Goal: Use online tool/utility: Utilize a website feature to perform a specific function

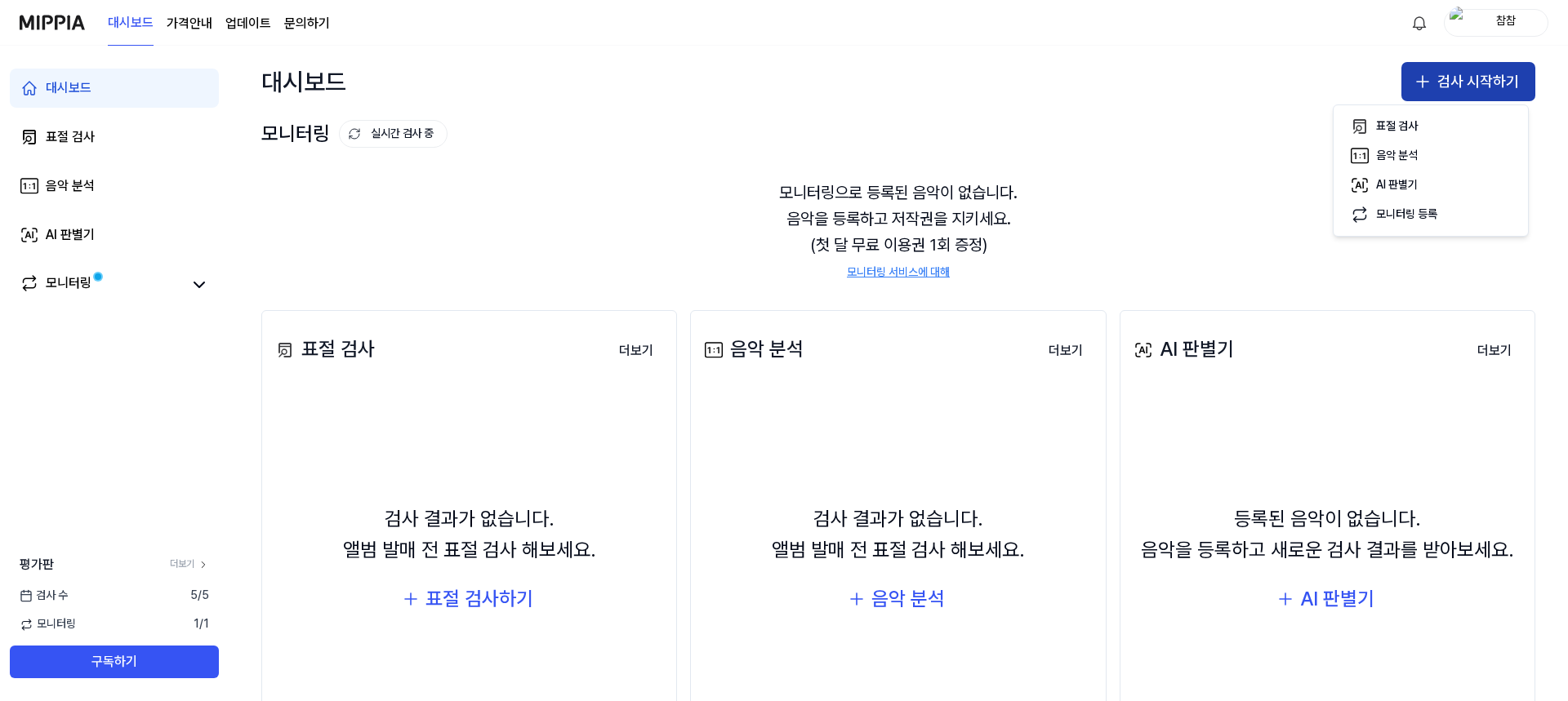
click at [1475, 83] on button "검사 시작하기" at bounding box center [1468, 81] width 134 height 39
click at [1474, 82] on button "검사 시작하기" at bounding box center [1468, 81] width 134 height 39
click at [1376, 126] on div "표절 검사" at bounding box center [1397, 126] width 42 height 17
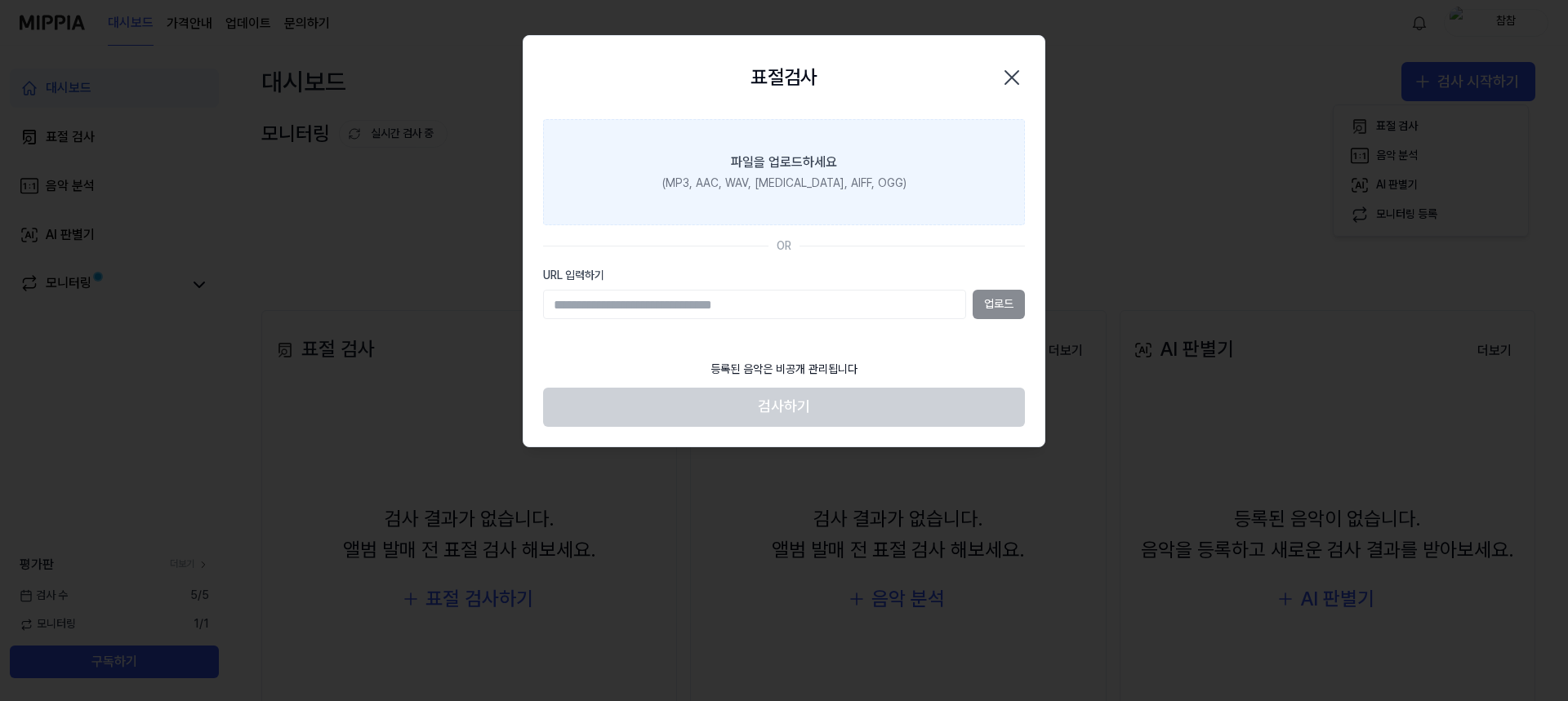
click at [814, 159] on div "파일을 업로드하세요" at bounding box center [784, 162] width 106 height 20
click at [0, 0] on input "파일을 업로드하세요 (MP3, AAC, WAV, [MEDICAL_DATA], AIFF, OGG)" at bounding box center [0, 0] width 0 height 0
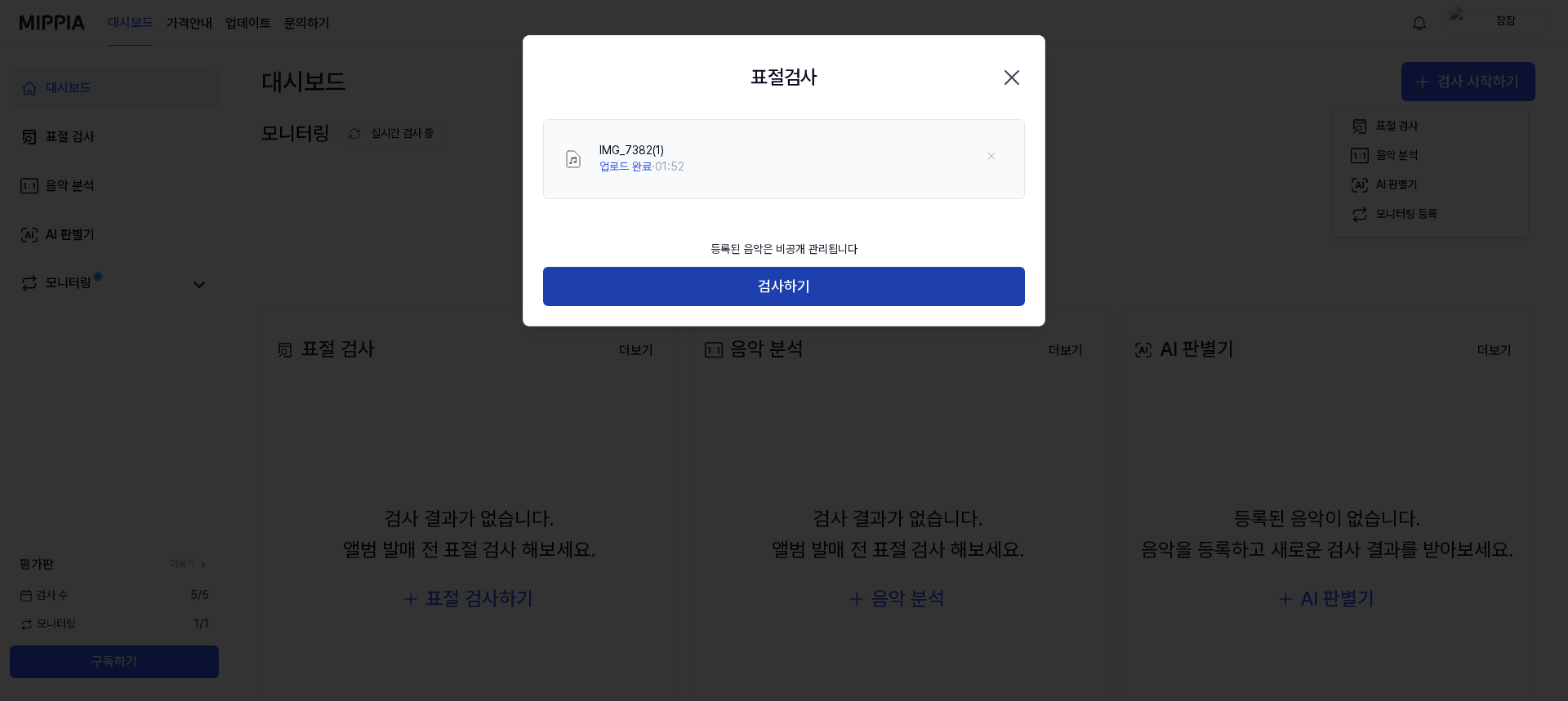
click at [861, 300] on button "검사하기" at bounding box center [784, 286] width 482 height 39
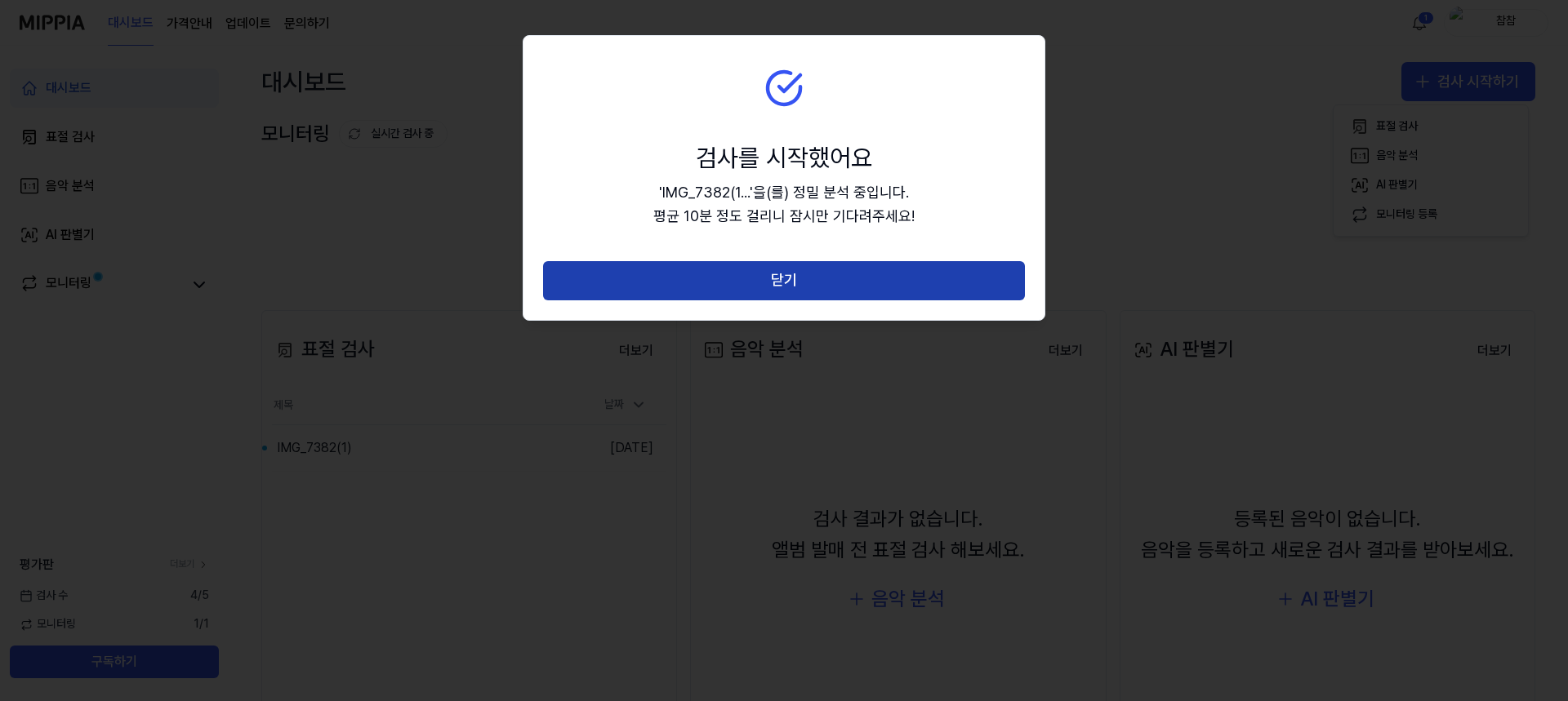
click at [980, 267] on button "닫기" at bounding box center [784, 280] width 482 height 39
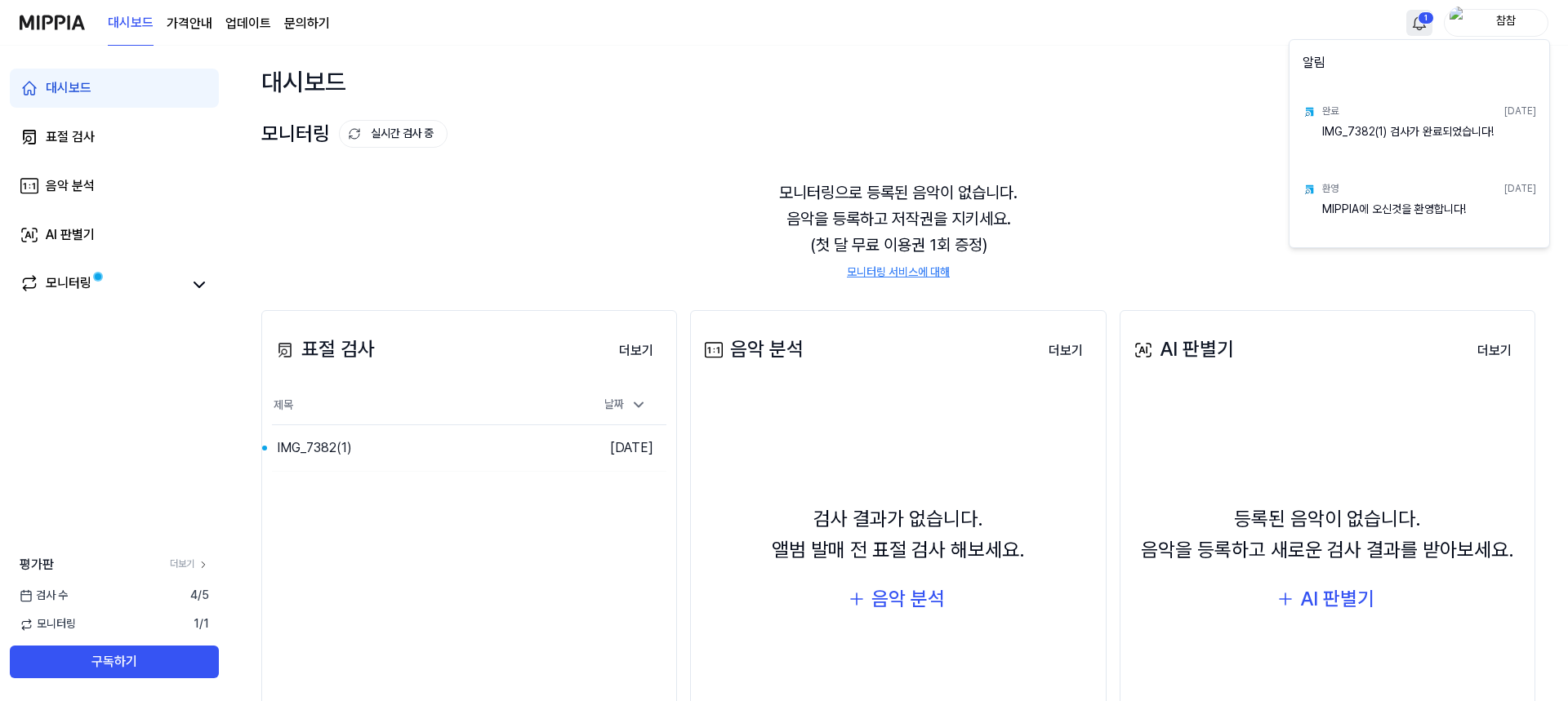
click at [1414, 23] on html "대시보드 가격안내 업데이트 문의하기 1 참참 대시보드 표절 검사 음악 분석 AI 판별기 모니터링 평가판 더보기 검사 [DATE] 모니터링 1 …" at bounding box center [784, 350] width 1568 height 701
click at [1417, 131] on div "IMG_7382(1) 검사가 완료되었습니다!" at bounding box center [1429, 141] width 214 height 33
click at [1314, 114] on img at bounding box center [1309, 111] width 13 height 13
click at [65, 282] on html "대시보드 가격안내 업데이트 문의하기 참참 대시보드 표절 검사 음악 분석 AI 판별기 모니터링 평가판 더보기 검사 [DATE] 모니터링 1 / …" at bounding box center [784, 350] width 1568 height 701
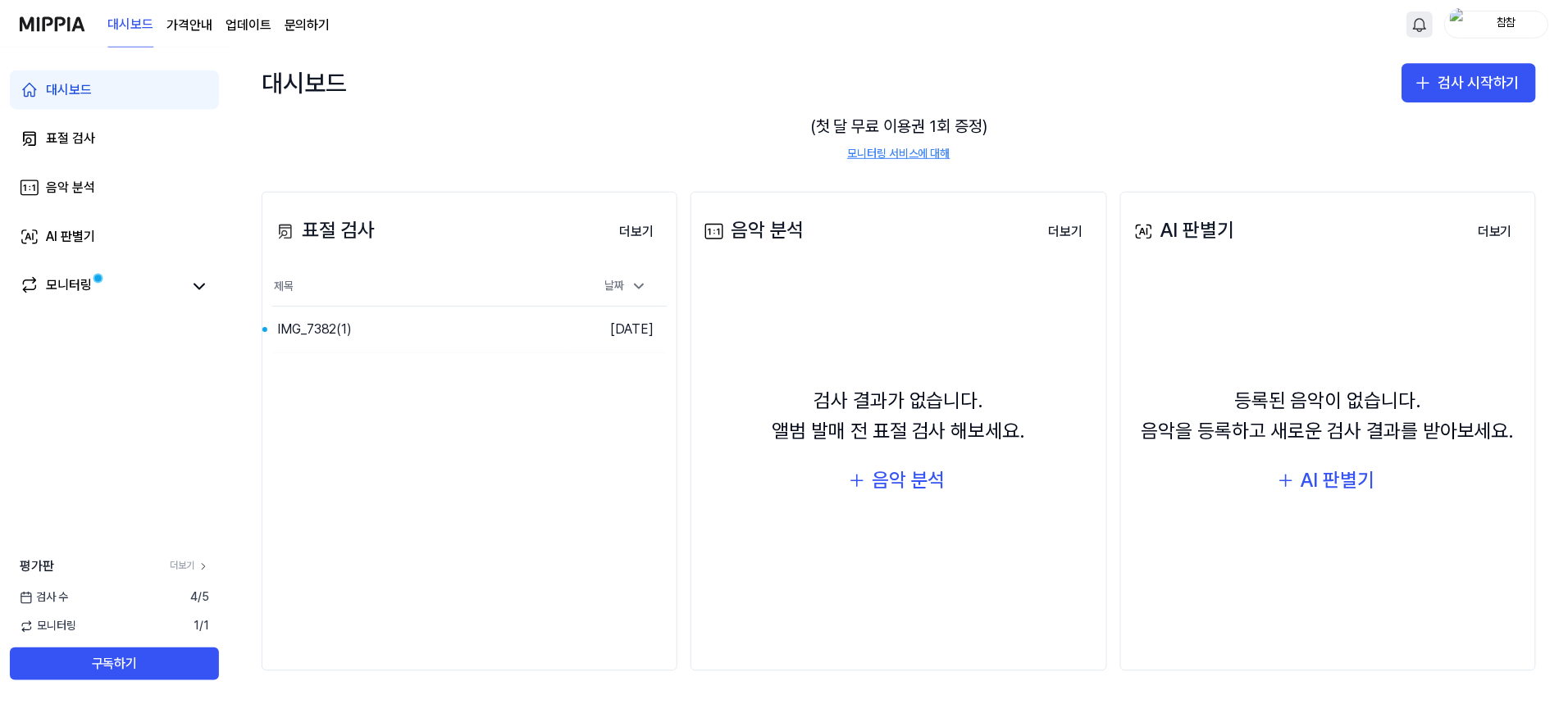
scroll to position [121, 0]
click at [600, 320] on td "[DATE]" at bounding box center [620, 328] width 100 height 46
click at [610, 336] on td "[DATE]" at bounding box center [620, 328] width 100 height 46
click at [535, 333] on button "이동하기" at bounding box center [541, 328] width 59 height 26
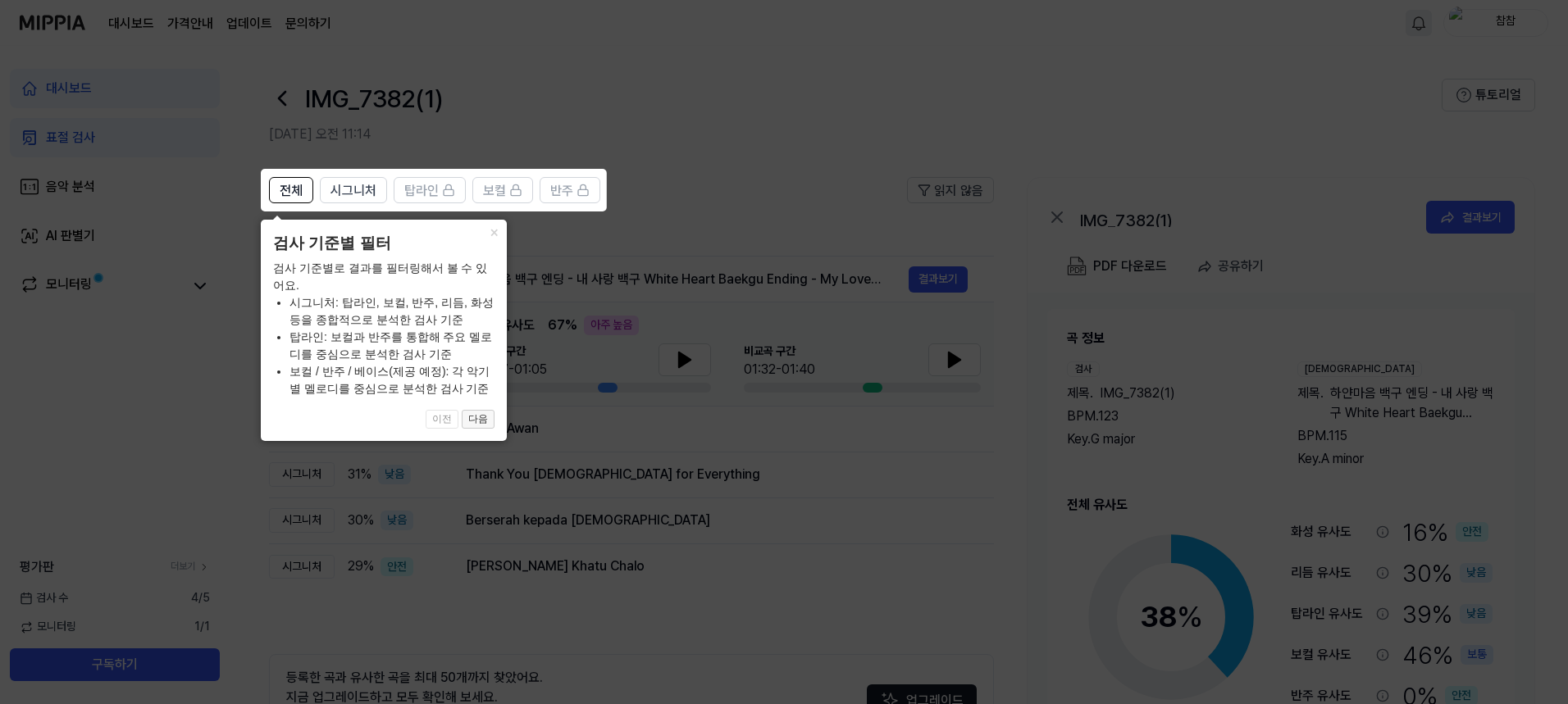
click at [475, 426] on button "다음" at bounding box center [478, 419] width 33 height 20
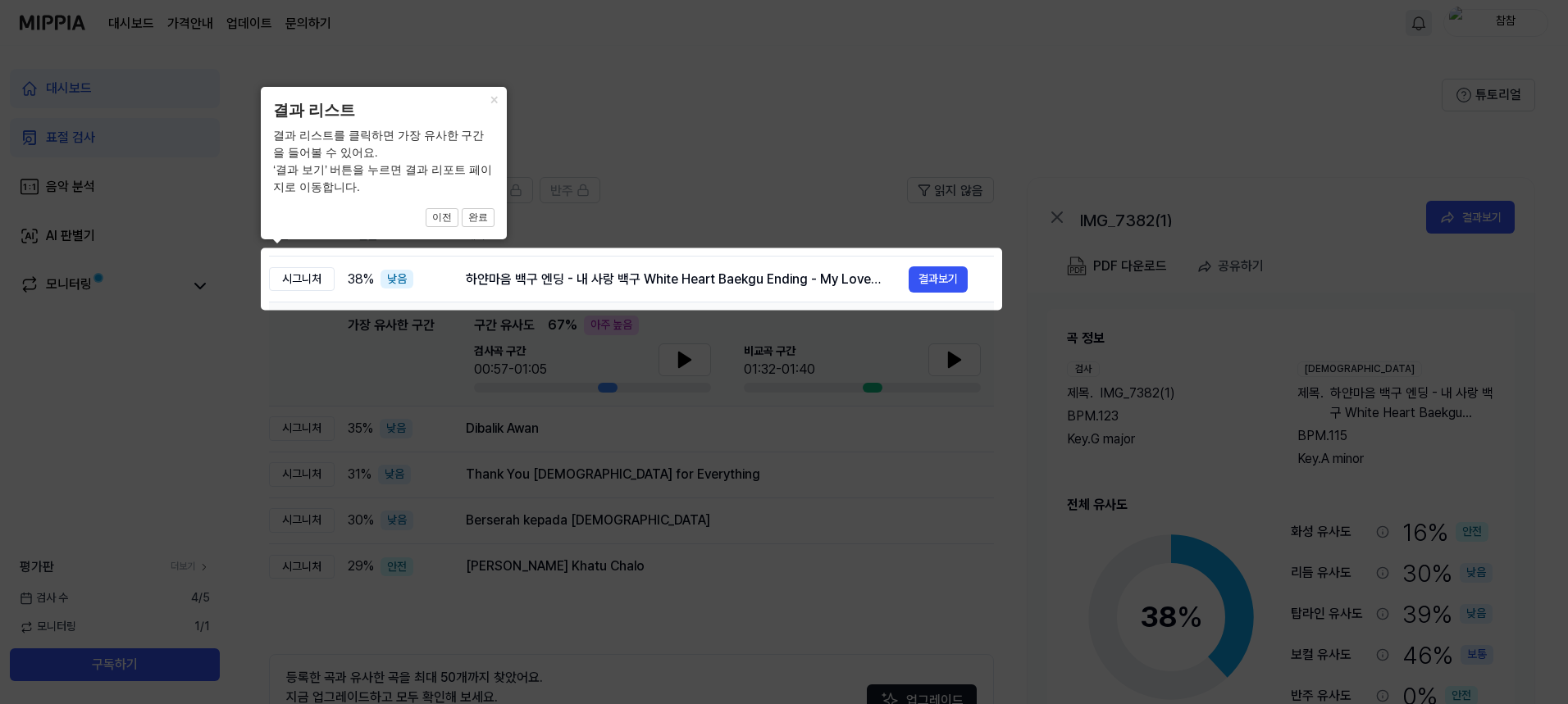
click at [820, 98] on icon at bounding box center [787, 352] width 1575 height 704
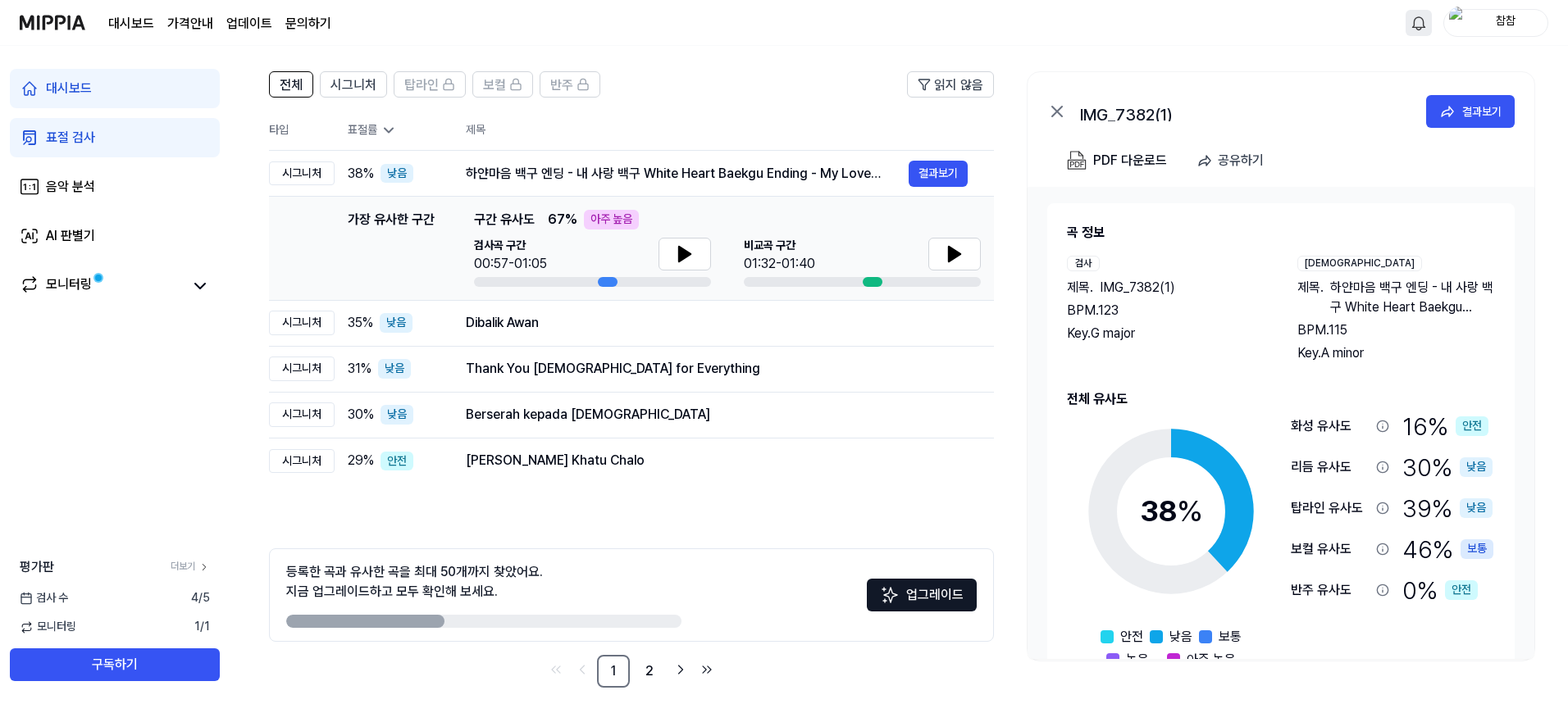
scroll to position [122, 0]
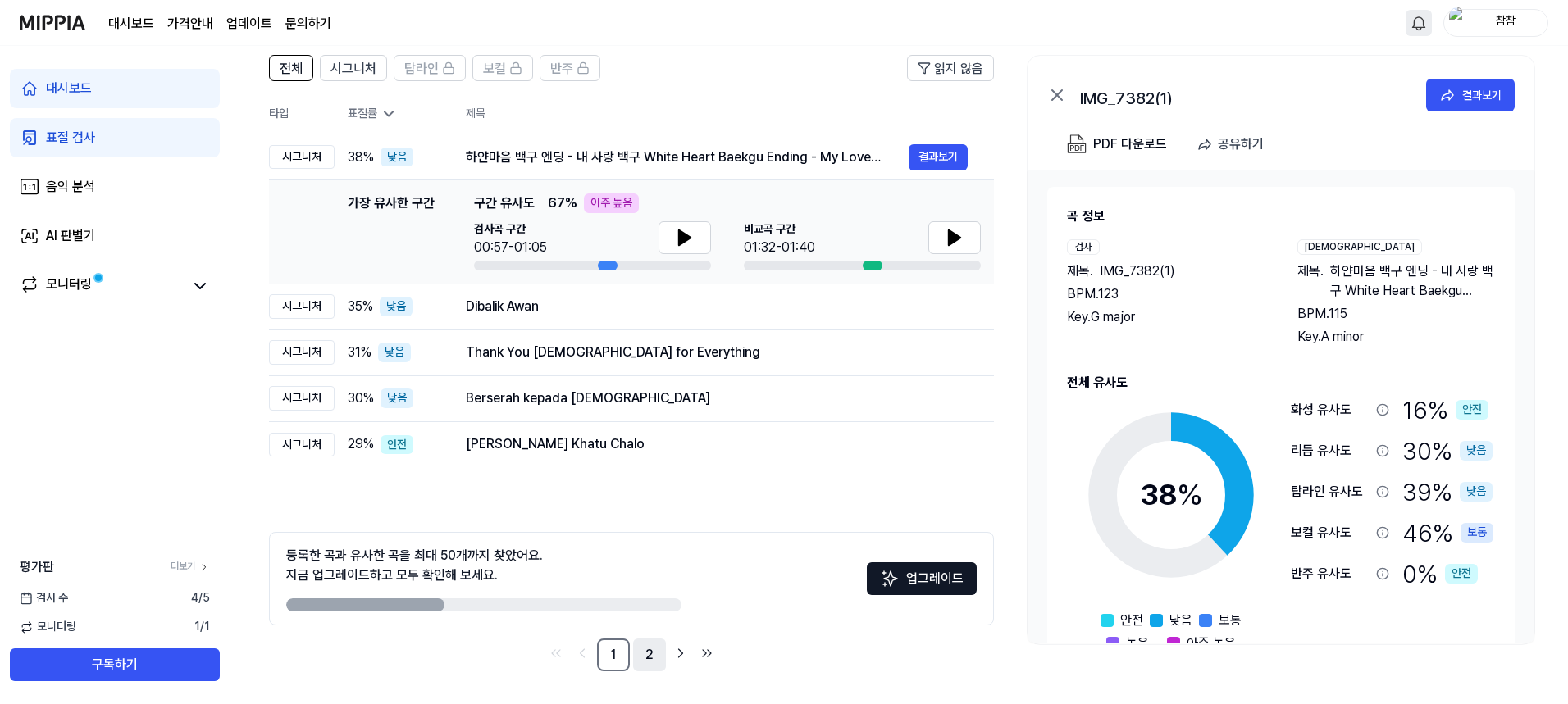
click at [642, 660] on link "2" at bounding box center [650, 655] width 33 height 33
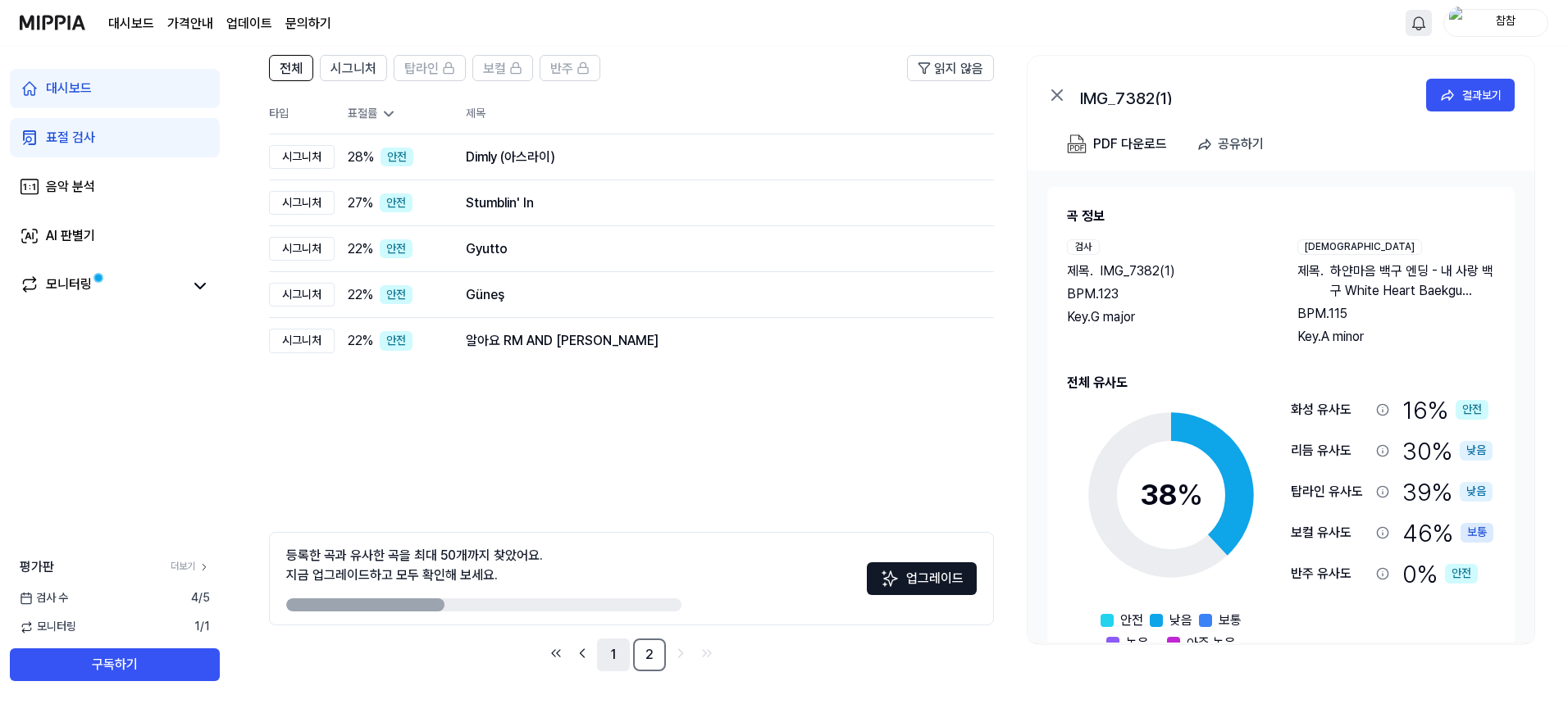
click at [613, 658] on link "1" at bounding box center [614, 655] width 33 height 33
